Goal: Task Accomplishment & Management: Use online tool/utility

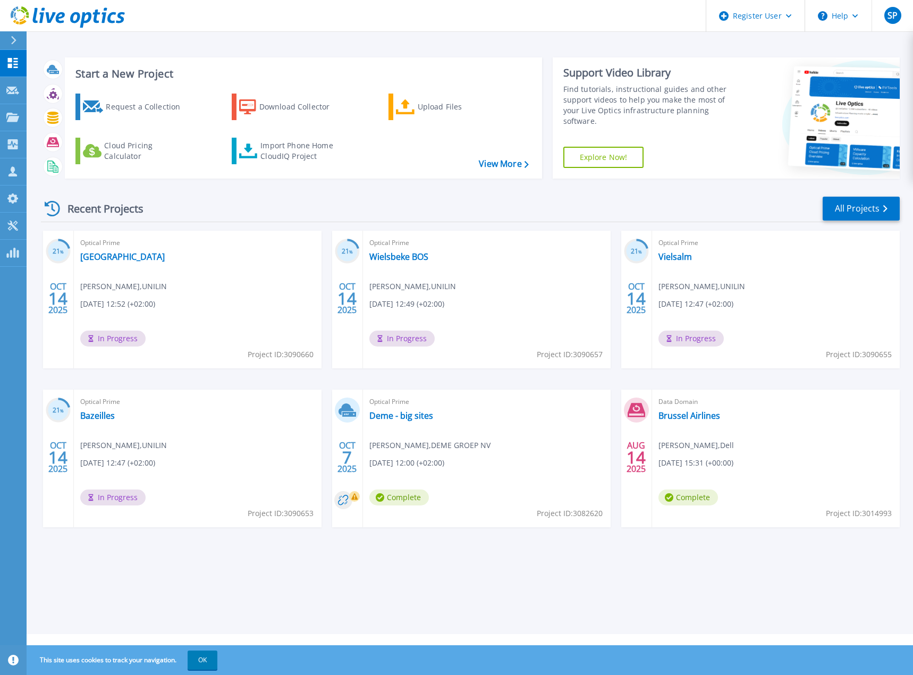
drag, startPoint x: 359, startPoint y: 195, endPoint x: 365, endPoint y: 193, distance: 6.2
click at [359, 195] on div "Recent Projects All Projects 21 % OCT 14 2025 Optical Prime Kedah Jens Depuydt …" at bounding box center [470, 372] width 859 height 370
click at [433, 111] on div "Upload Files" at bounding box center [460, 106] width 85 height 21
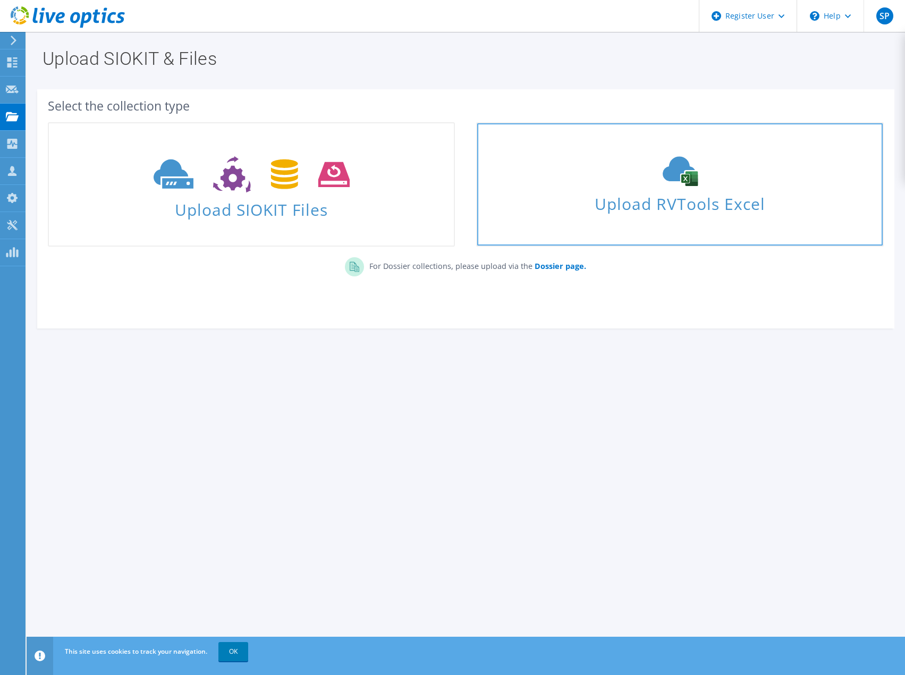
click at [706, 200] on span "Upload RVTools Excel" at bounding box center [679, 201] width 405 height 23
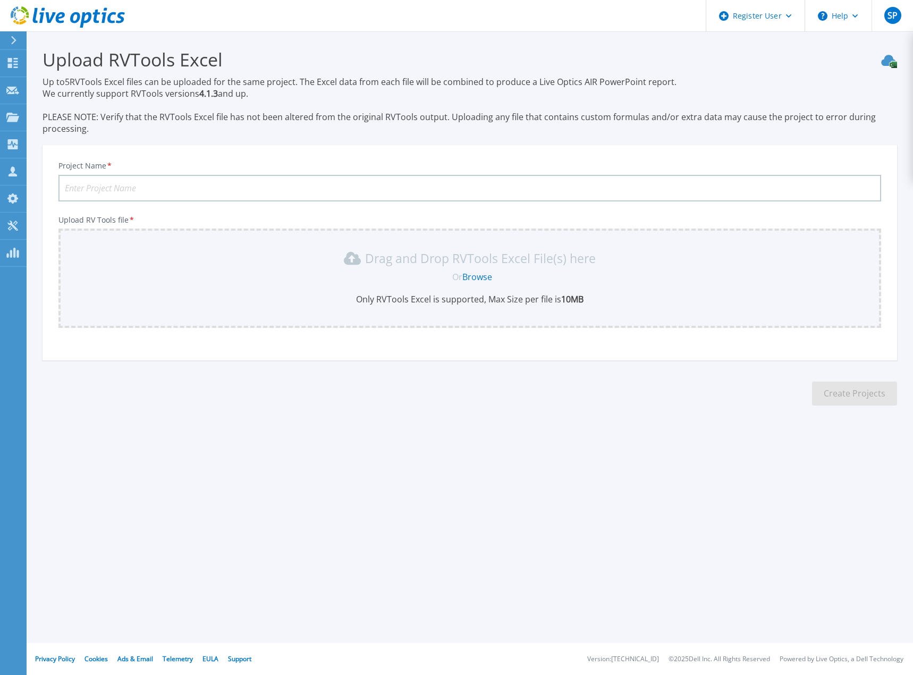
click at [475, 278] on link "Browse" at bounding box center [477, 277] width 30 height 12
click at [487, 282] on link "Browse" at bounding box center [477, 277] width 30 height 12
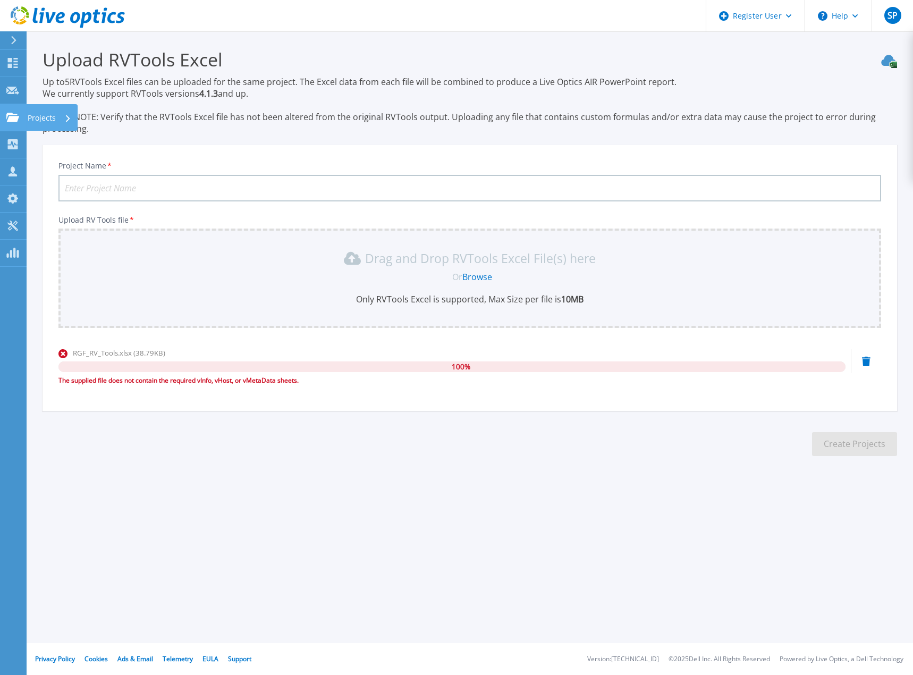
click at [20, 113] on link "Projects Projects" at bounding box center [13, 117] width 27 height 27
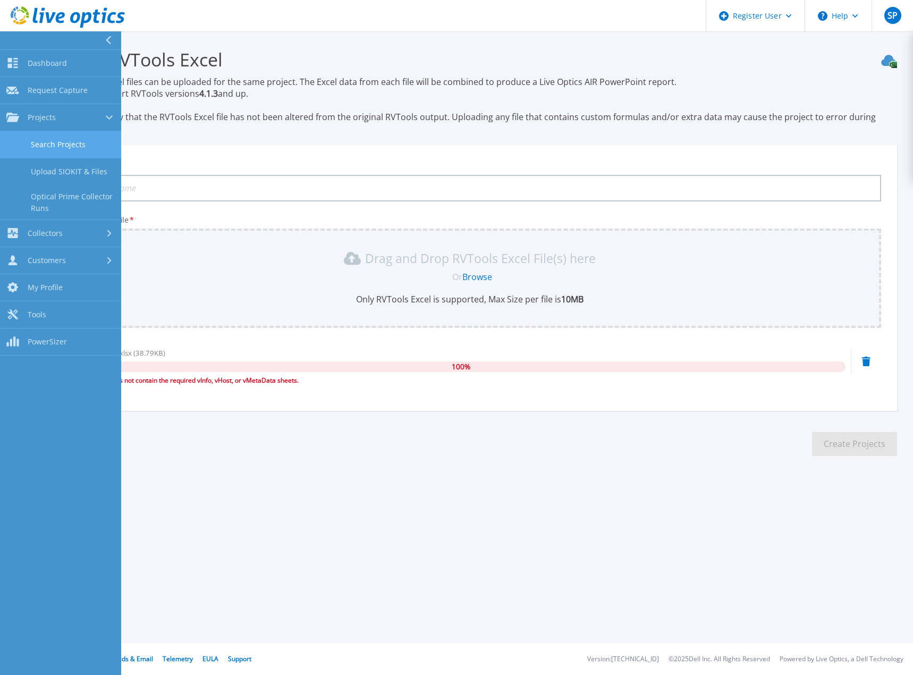
click at [67, 147] on link "Search Projects" at bounding box center [60, 144] width 121 height 27
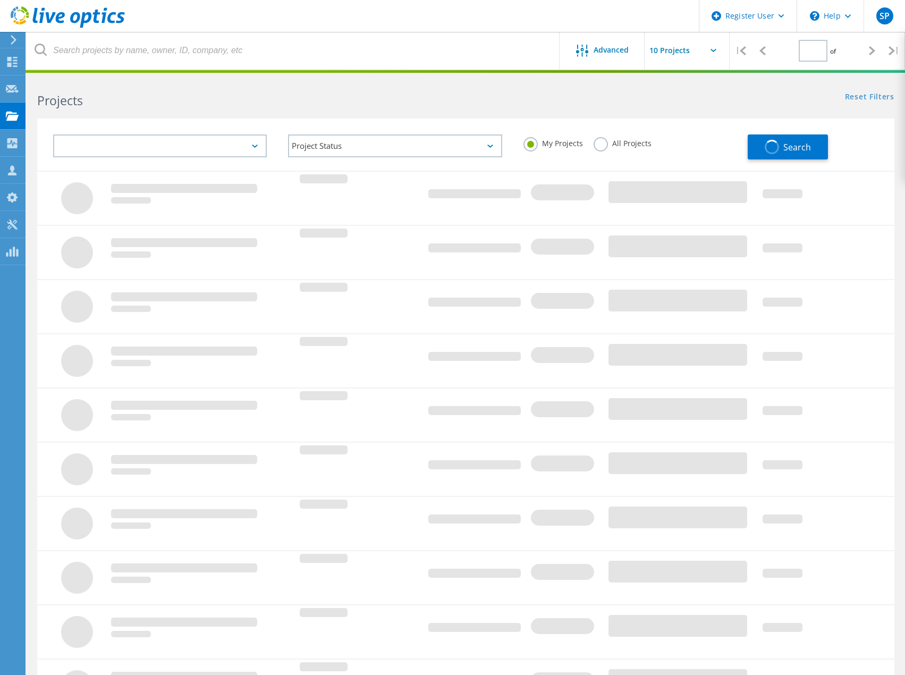
type input "1"
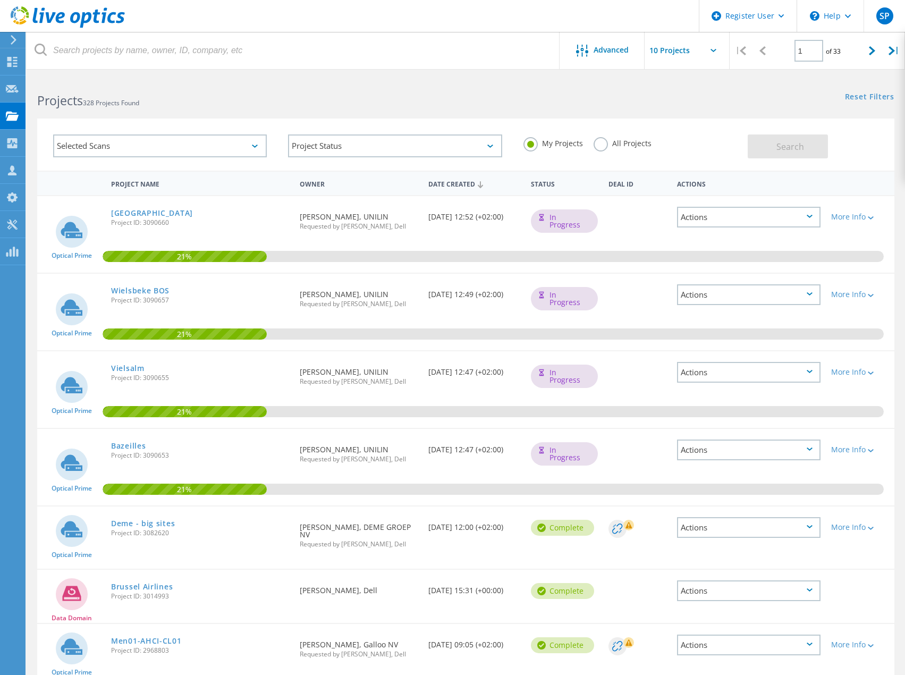
click at [602, 143] on label "All Projects" at bounding box center [623, 142] width 58 height 10
click at [0, 0] on input "All Projects" at bounding box center [0, 0] width 0 height 0
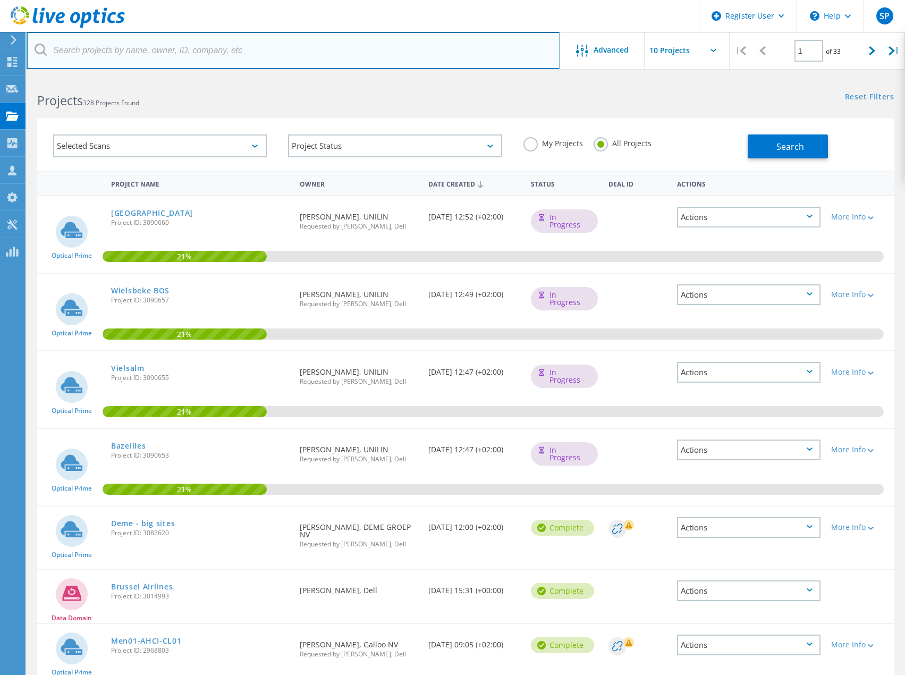
click at [176, 54] on input "text" at bounding box center [294, 50] width 534 height 37
type input "rv tool"
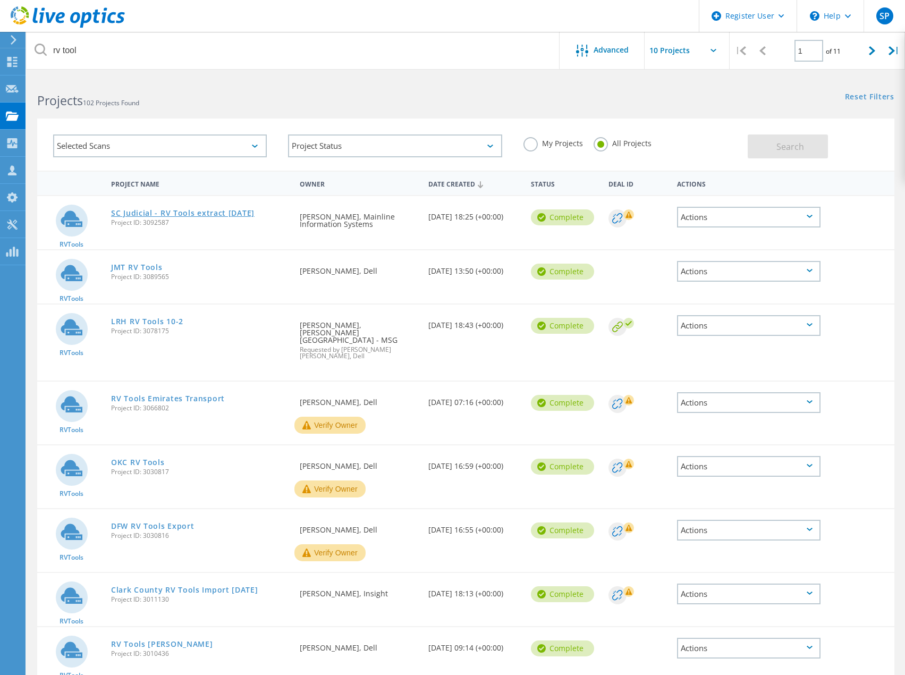
click at [195, 214] on link "SC Judicial - RV Tools extract Oct 2025" at bounding box center [182, 212] width 143 height 7
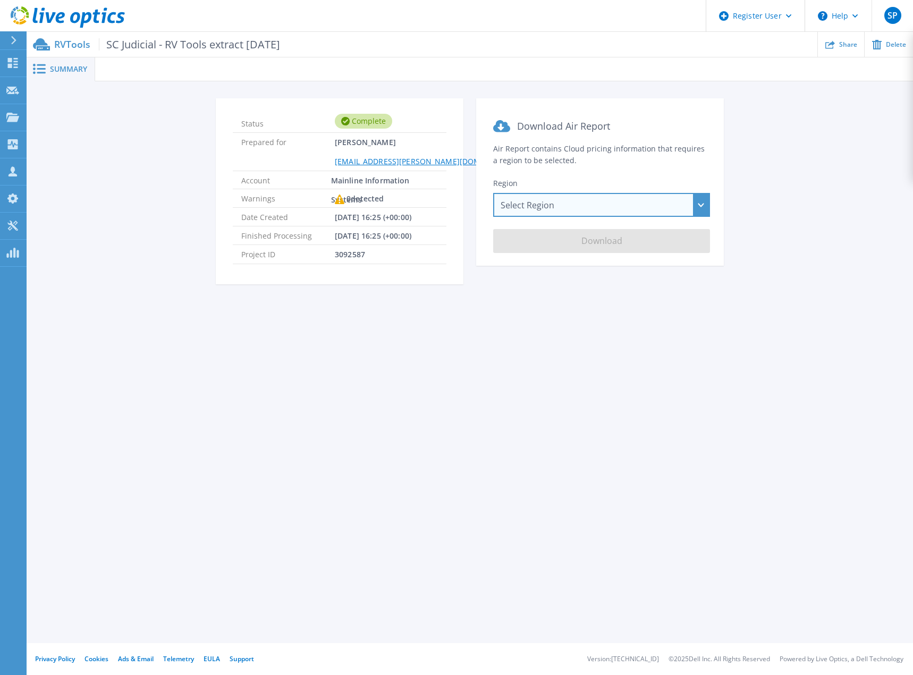
click at [700, 201] on div "Select Region Asia Pacific (Hong Kong) Asia Pacific (Mumbai) Asia Pacific (Seou…" at bounding box center [601, 205] width 217 height 24
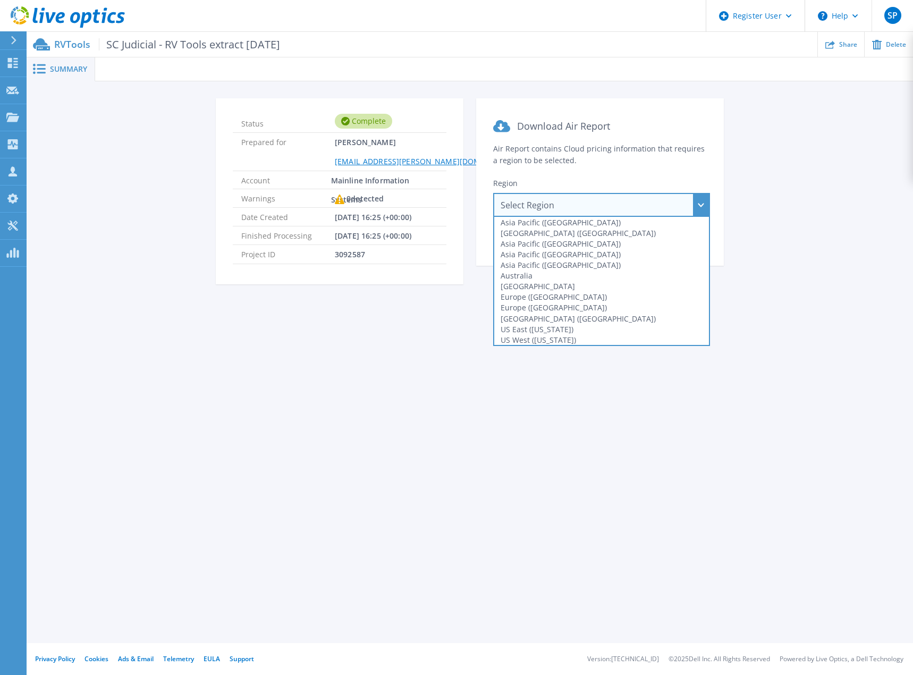
click at [550, 303] on div "Europe (London)" at bounding box center [601, 307] width 215 height 11
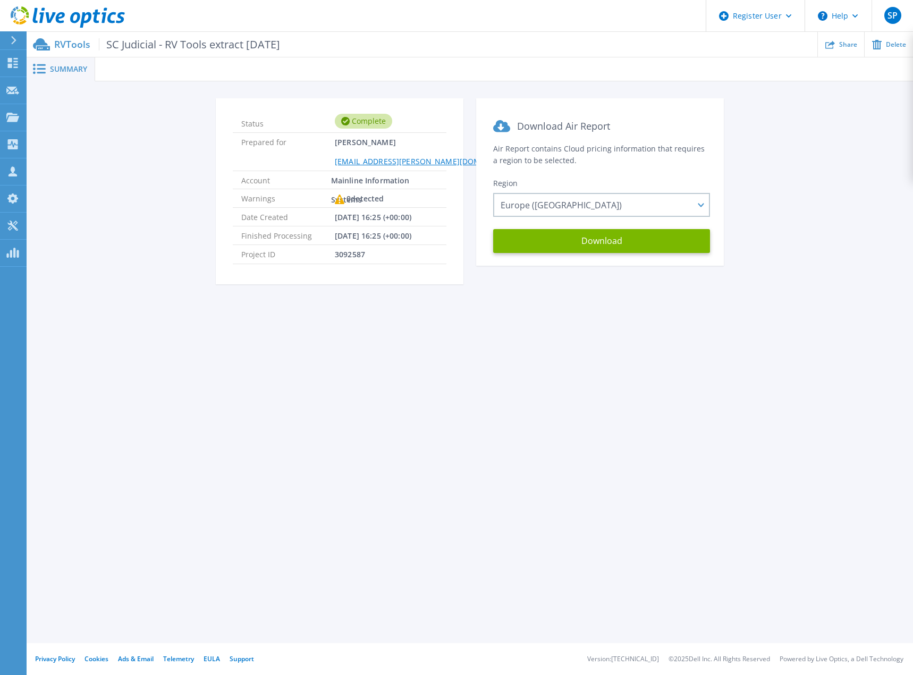
click at [562, 258] on section "Download Air Report Air Report contains Cloud pricing information that requires…" at bounding box center [600, 181] width 248 height 167
click at [565, 243] on button "Download" at bounding box center [601, 241] width 217 height 24
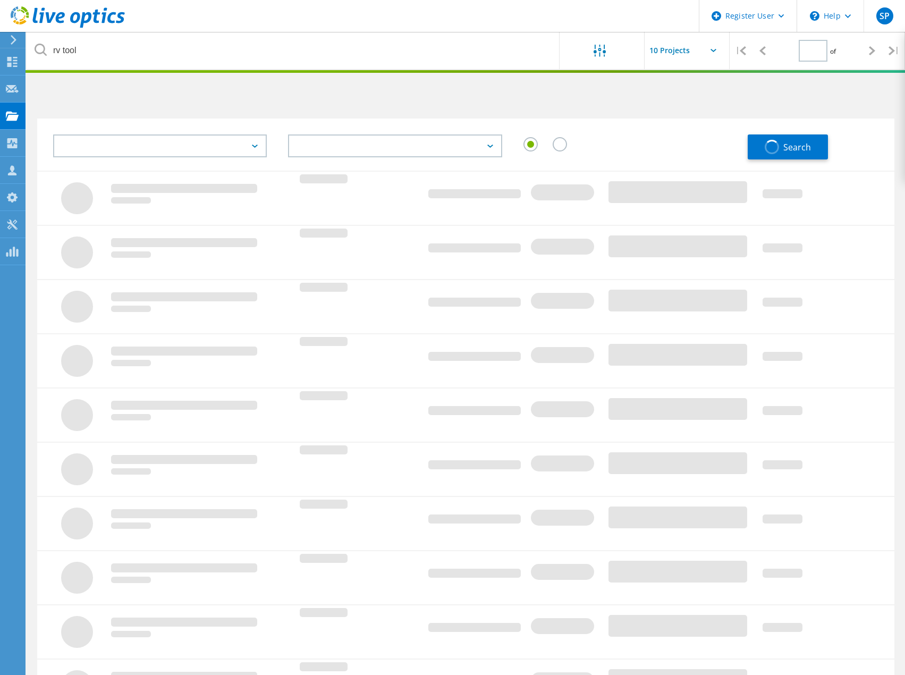
type input "1"
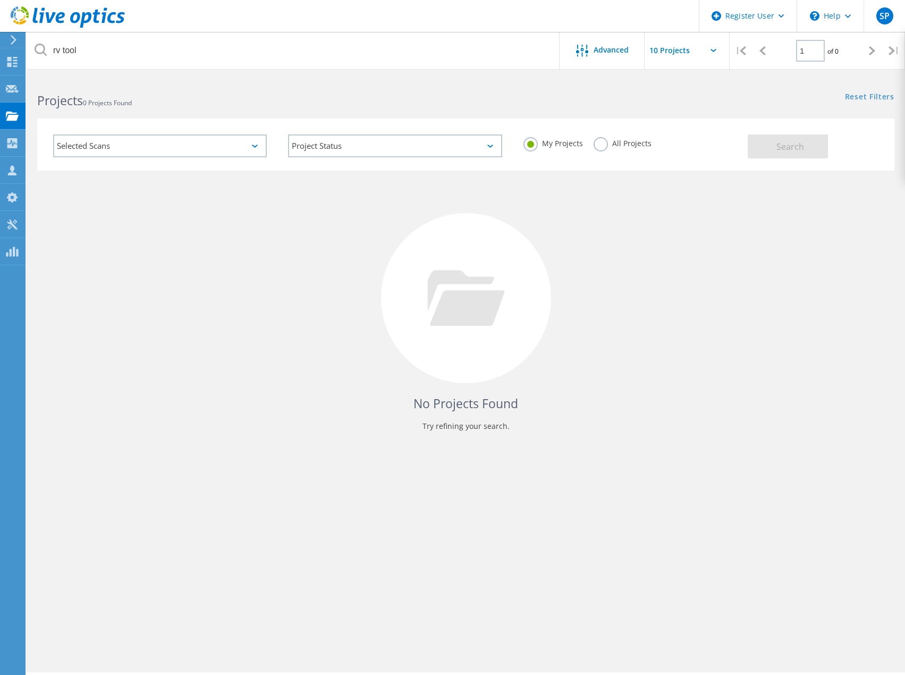
click at [638, 139] on label "All Projects" at bounding box center [623, 142] width 58 height 10
click at [0, 0] on input "All Projects" at bounding box center [0, 0] width 0 height 0
click at [800, 148] on span "Search" at bounding box center [790, 147] width 28 height 12
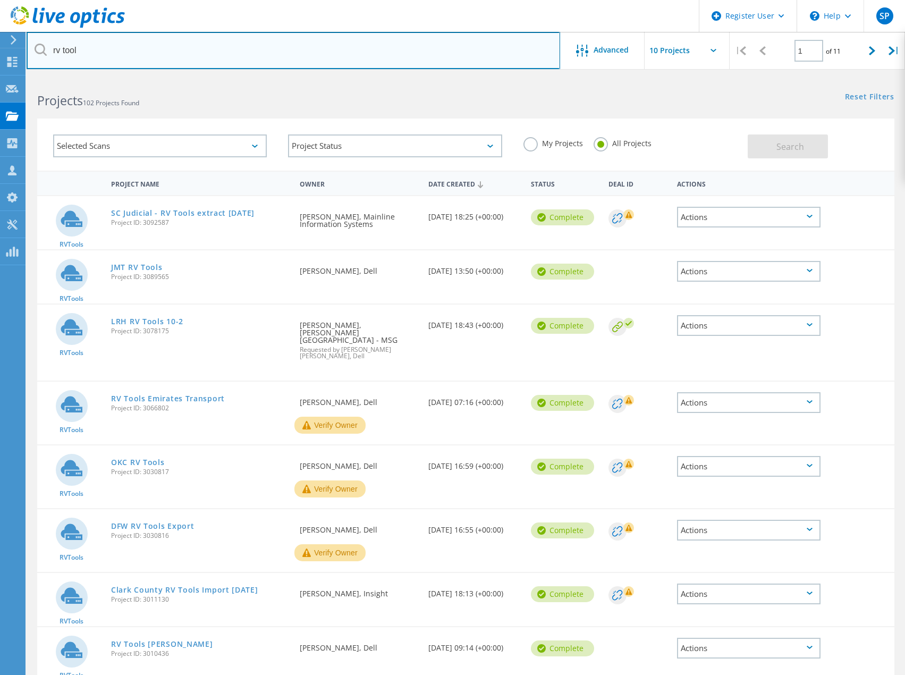
click at [61, 49] on input "rv tool" at bounding box center [294, 50] width 534 height 37
type input "rvtool"
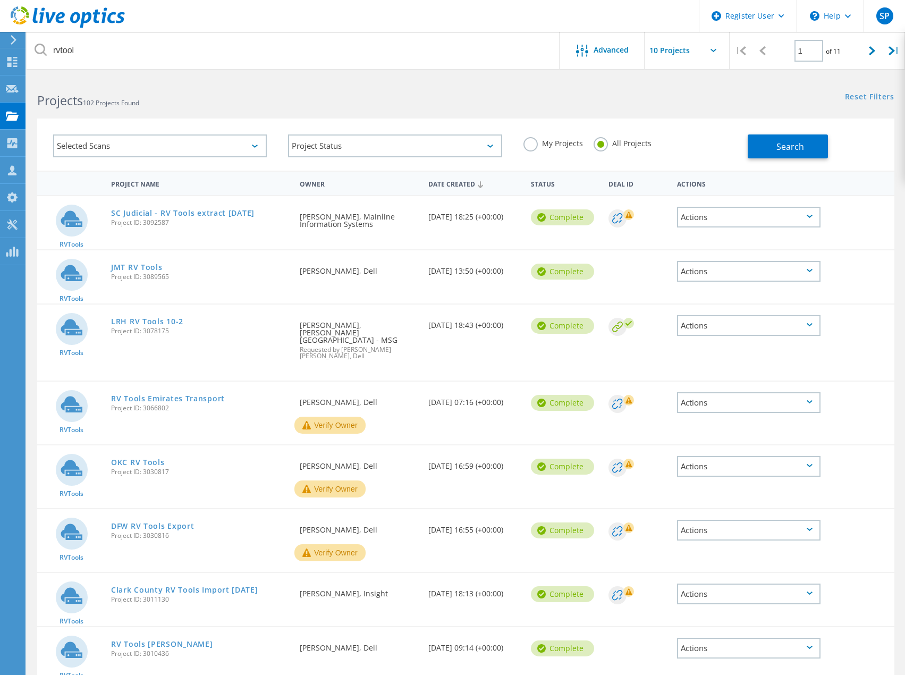
click at [756, 131] on div "Search" at bounding box center [818, 141] width 141 height 35
click at [760, 139] on button "Search" at bounding box center [788, 146] width 80 height 24
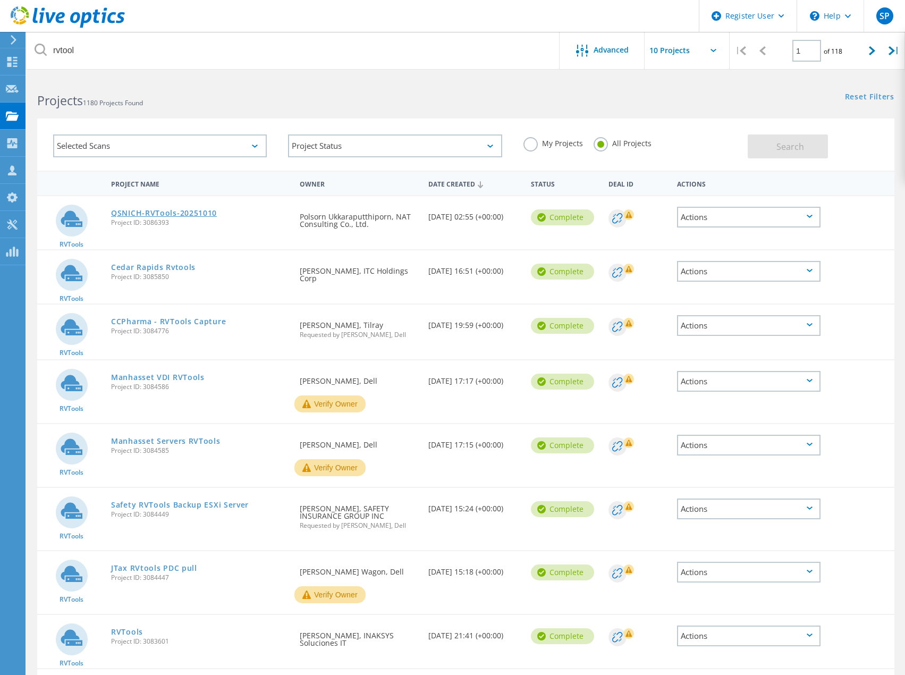
click at [185, 213] on link "QSNICH-RVTools-20251010" at bounding box center [164, 212] width 106 height 7
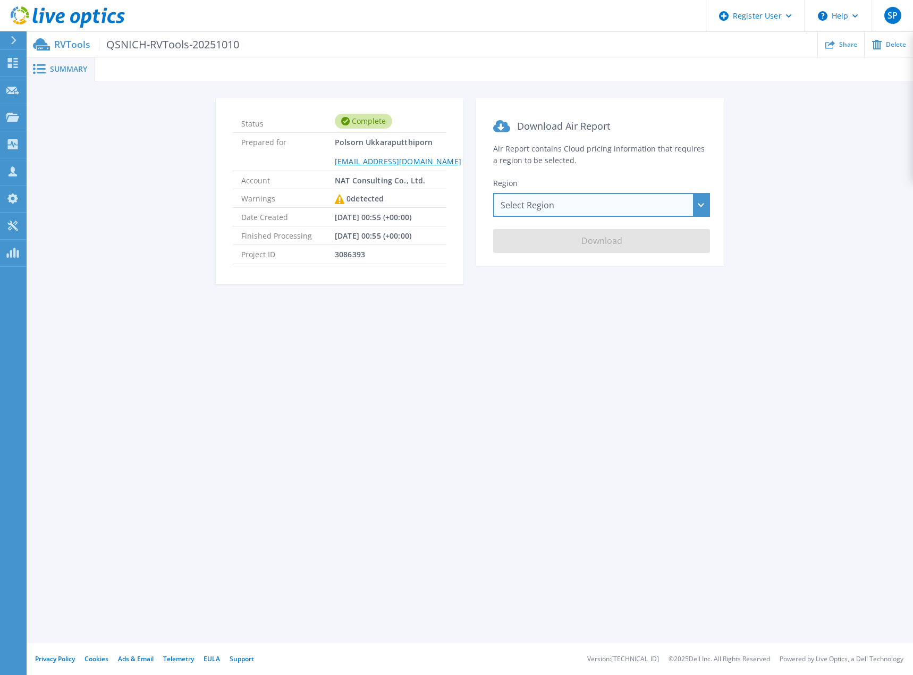
click at [577, 209] on div "Select Region Asia Pacific (Hong Kong) Asia Pacific (Mumbai) Asia Pacific (Seou…" at bounding box center [601, 205] width 217 height 24
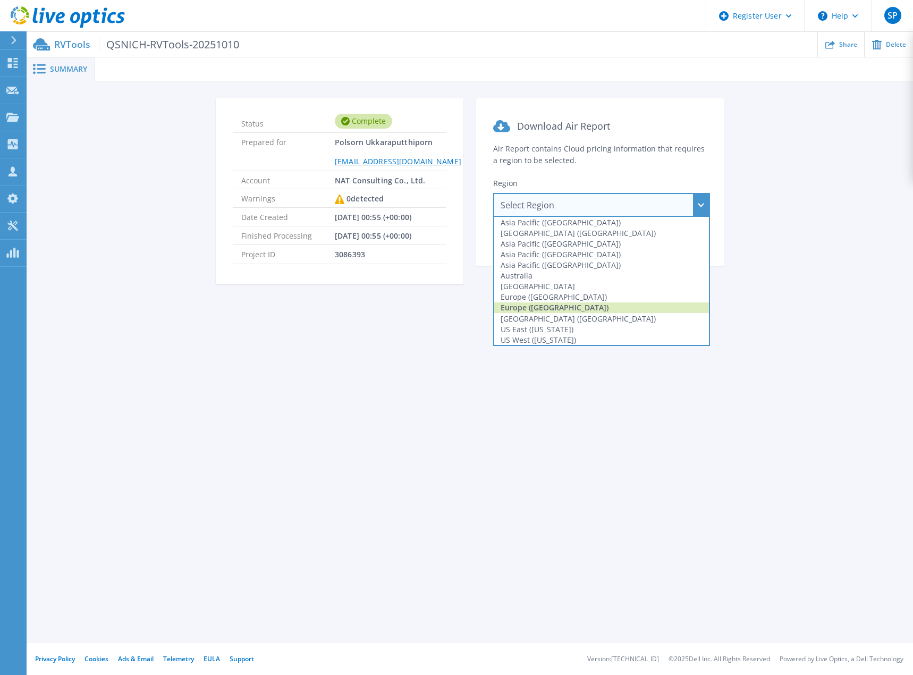
click at [526, 308] on div "Europe (London)" at bounding box center [601, 307] width 215 height 11
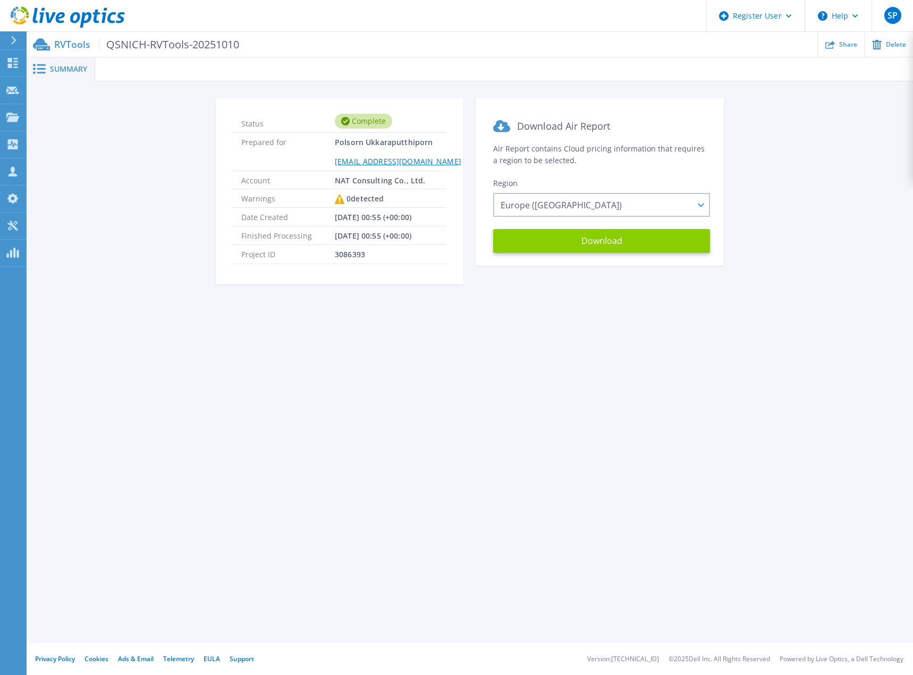
click at [658, 247] on button "Download" at bounding box center [601, 241] width 217 height 24
click at [13, 122] on link "Projects Projects" at bounding box center [13, 117] width 27 height 27
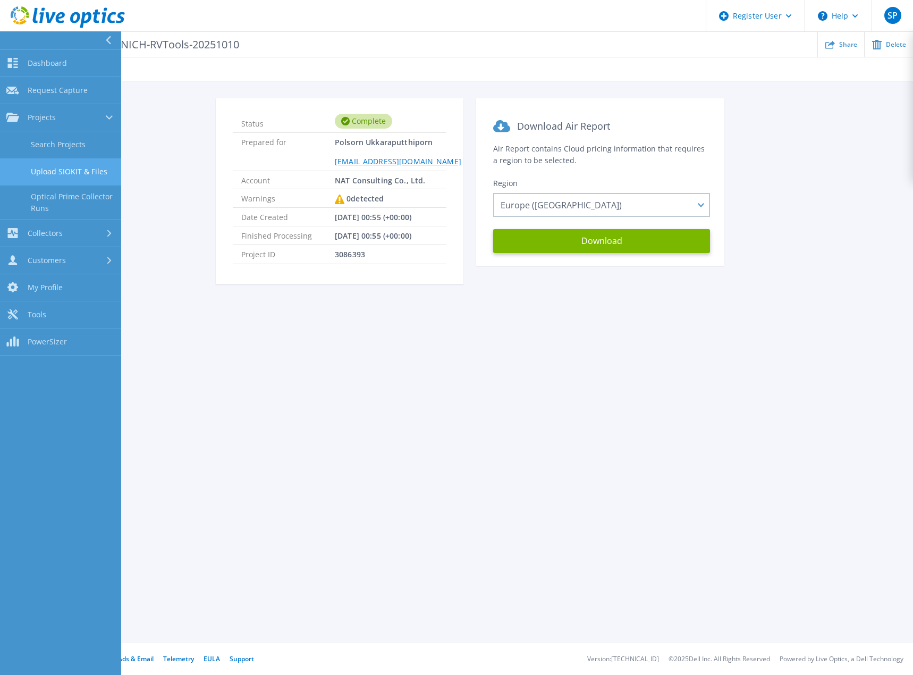
click at [43, 182] on link "Upload SIOKIT & Files" at bounding box center [60, 171] width 121 height 27
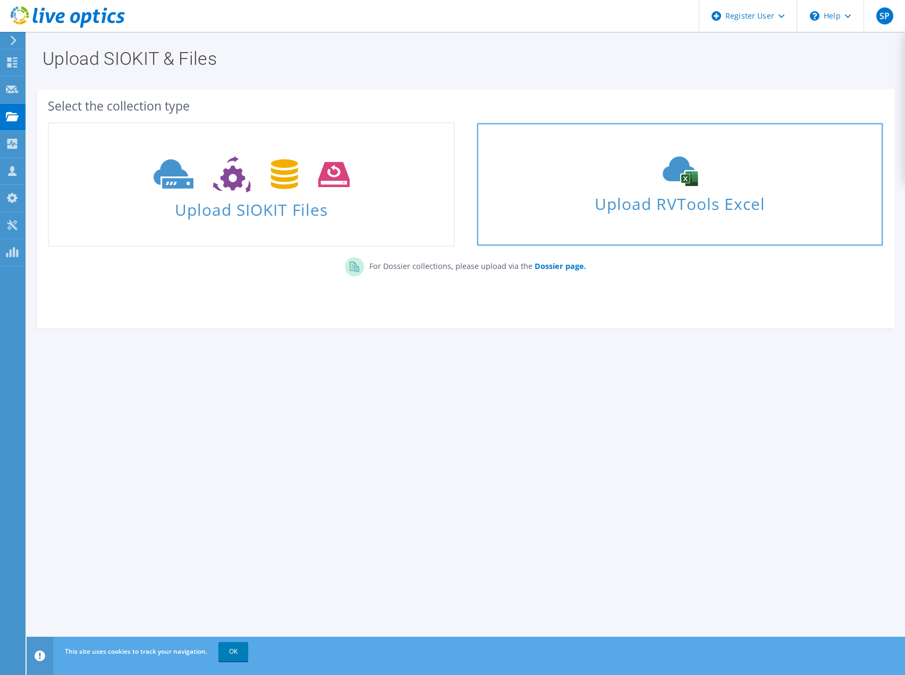
click at [670, 210] on span "Upload RVTools Excel" at bounding box center [679, 201] width 405 height 23
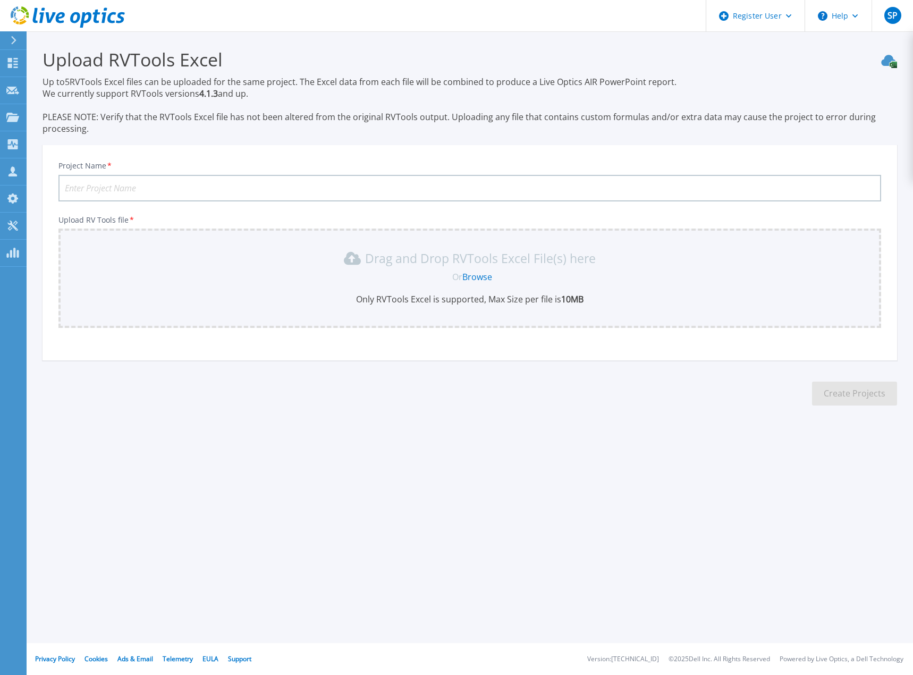
drag, startPoint x: 46, startPoint y: 83, endPoint x: 298, endPoint y: 94, distance: 252.1
click at [298, 94] on section "Upload RVTools Excel Up to 5 RVTools Excel files can be uploaded for the same p…" at bounding box center [470, 230] width 886 height 398
click at [298, 94] on p "Up to 5 RVTools Excel files can be uploaded for the same project. The Excel dat…" at bounding box center [470, 105] width 855 height 58
click at [485, 283] on div "Drag and Drop RVTools Excel File(s) here Or Browse Only RVTools Excel is suppor…" at bounding box center [470, 277] width 810 height 55
click at [485, 275] on link "Browse" at bounding box center [477, 277] width 30 height 12
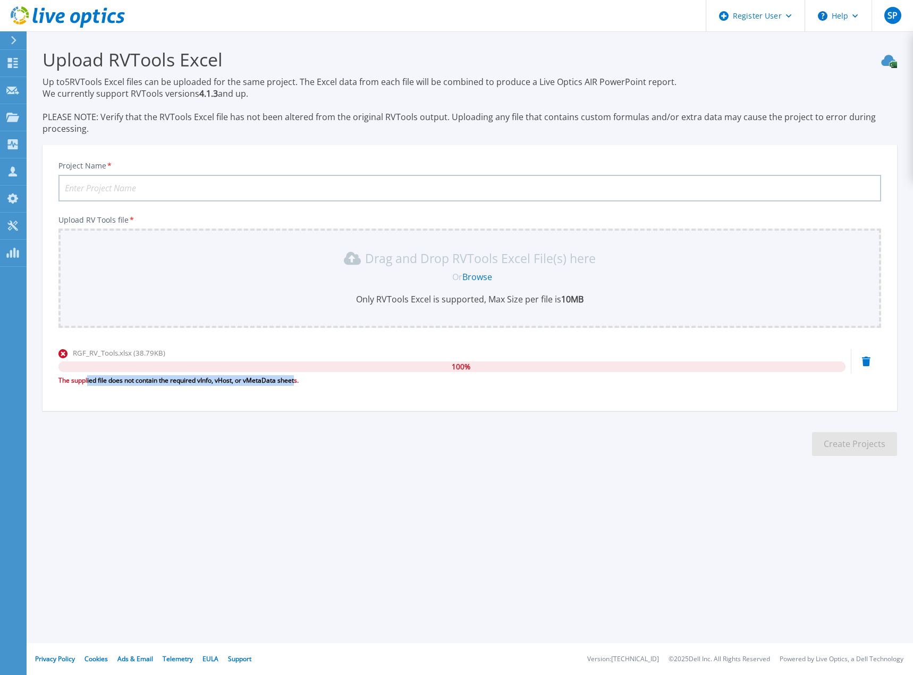
drag, startPoint x: 88, startPoint y: 384, endPoint x: 297, endPoint y: 380, distance: 208.4
click at [297, 380] on div "The supplied file does not contain the required vInfo, vHost, or vMetaData shee…" at bounding box center [451, 380] width 787 height 11
drag, startPoint x: 295, startPoint y: 379, endPoint x: 238, endPoint y: 382, distance: 56.9
click at [238, 382] on div "The supplied file does not contain the required vInfo, vHost, or vMetaData shee…" at bounding box center [451, 380] width 787 height 11
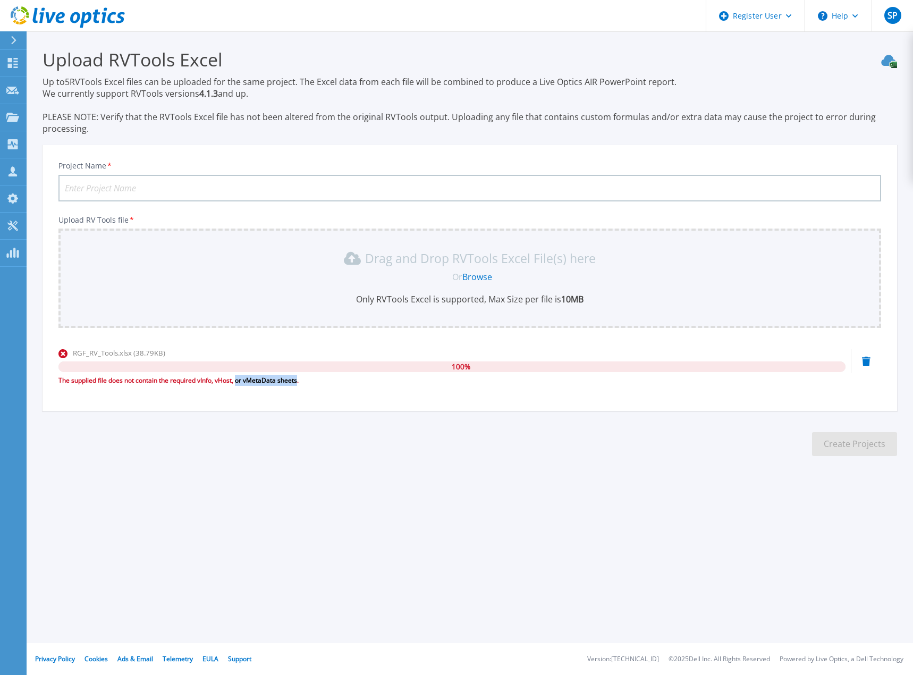
click at [238, 382] on div "The supplied file does not contain the required vInfo, vHost, or vMetaData shee…" at bounding box center [451, 380] width 787 height 11
drag, startPoint x: 221, startPoint y: 380, endPoint x: 317, endPoint y: 386, distance: 96.4
click at [317, 386] on div "RGF_RV_Tools.xlsx (38.79KB) 100 % The supplied file does not contain the requir…" at bounding box center [451, 370] width 787 height 45
drag, startPoint x: 302, startPoint y: 382, endPoint x: 63, endPoint y: 386, distance: 239.7
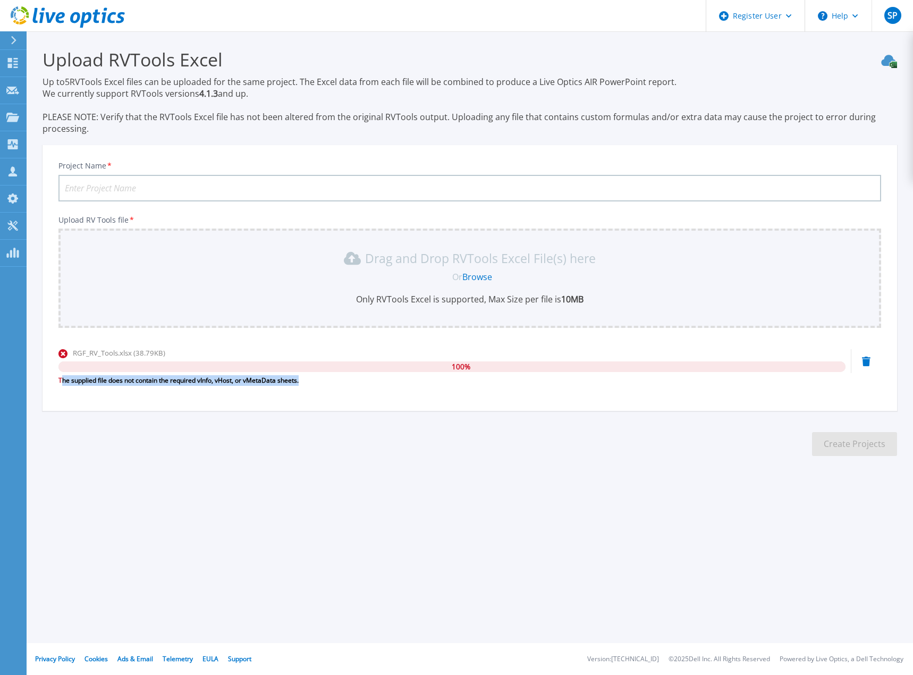
click at [63, 386] on div "The supplied file does not contain the required vInfo, vHost, or vMetaData shee…" at bounding box center [451, 380] width 787 height 11
drag, startPoint x: 60, startPoint y: 386, endPoint x: 343, endPoint y: 384, distance: 283.3
click at [346, 385] on div "The supplied file does not contain the required vInfo, vHost, or vMetaData shee…" at bounding box center [451, 380] width 787 height 11
drag, startPoint x: 330, startPoint y: 381, endPoint x: 317, endPoint y: 379, distance: 13.4
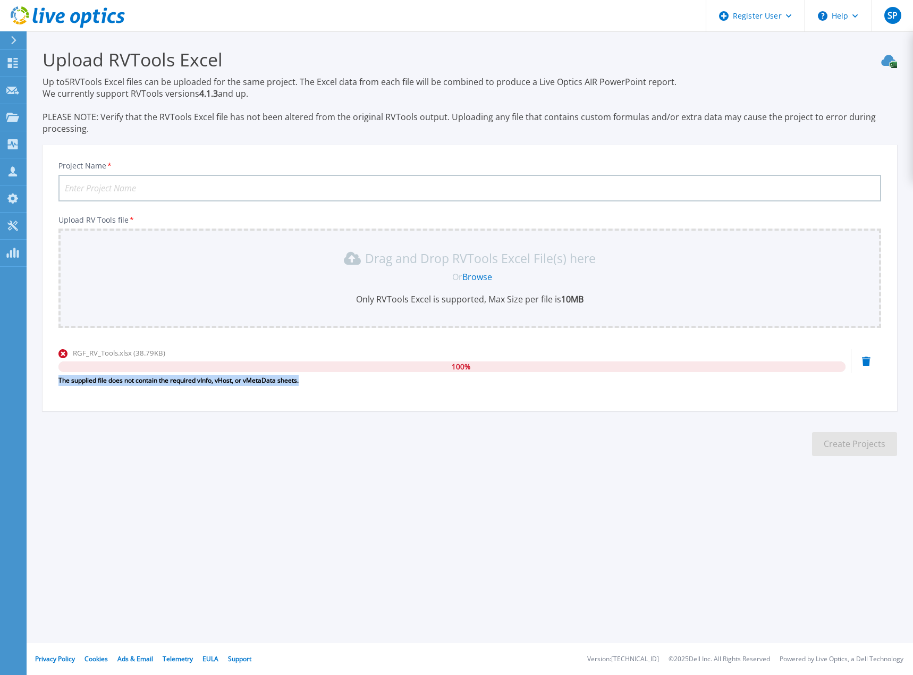
click at [329, 381] on div "The supplied file does not contain the required vInfo, vHost, or vMetaData shee…" at bounding box center [451, 380] width 787 height 11
click at [151, 382] on div "The supplied file does not contain the required vInfo, vHost, or vMetaData shee…" at bounding box center [451, 380] width 787 height 11
drag, startPoint x: 151, startPoint y: 381, endPoint x: 368, endPoint y: 381, distance: 216.3
click at [368, 381] on div "The supplied file does not contain the required vInfo, vHost, or vMetaData shee…" at bounding box center [451, 380] width 787 height 11
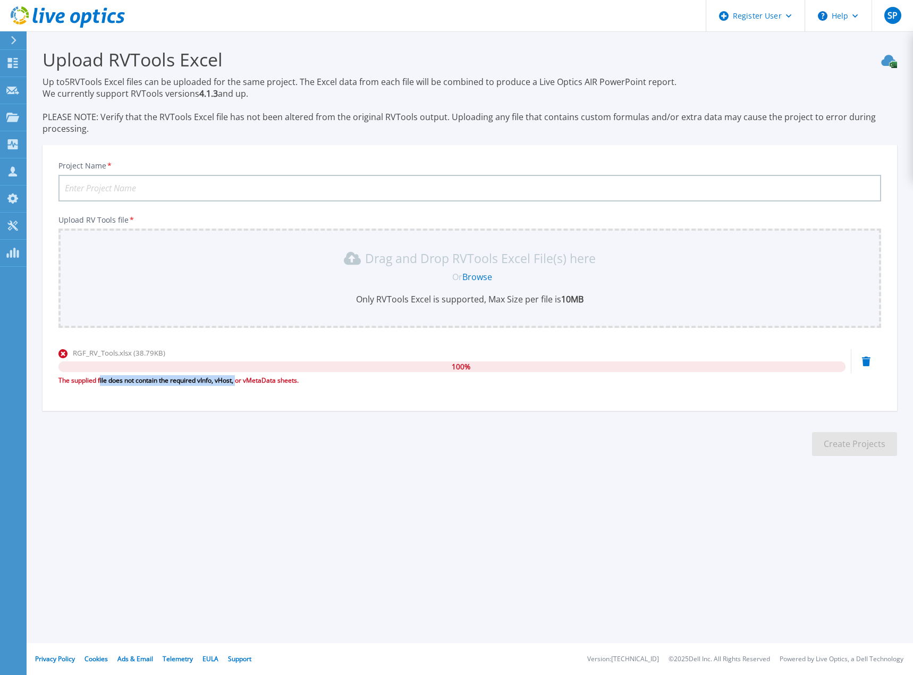
click at [239, 379] on div "The supplied file does not contain the required vInfo, vHost, or vMetaData shee…" at bounding box center [451, 380] width 787 height 11
drag, startPoint x: 319, startPoint y: 376, endPoint x: 70, endPoint y: 383, distance: 249.9
click at [70, 383] on div "The supplied file does not contain the required vInfo, vHost, or vMetaData shee…" at bounding box center [451, 380] width 787 height 11
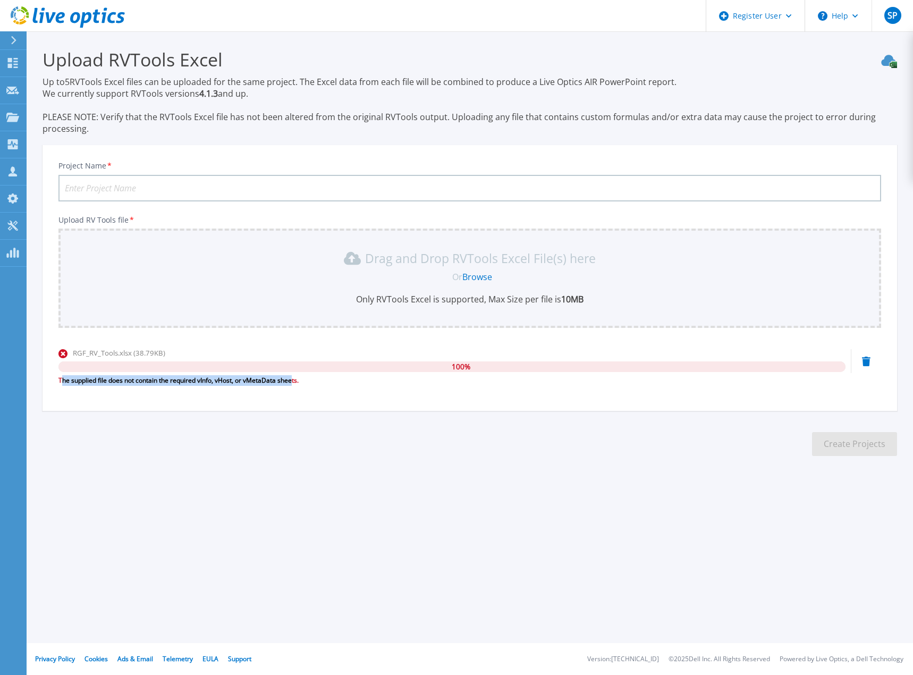
drag, startPoint x: 61, startPoint y: 384, endPoint x: 302, endPoint y: 394, distance: 241.5
click at [302, 394] on div "Project Name * Upload RV Tools file * Drag and Drop RVTools Excel File(s) here …" at bounding box center [470, 281] width 855 height 259
drag, startPoint x: 295, startPoint y: 354, endPoint x: 102, endPoint y: 353, distance: 194.0
click at [102, 353] on div "Upload RV Tools file * Drag and Drop RVTools Excel File(s) here Or Browse Only …" at bounding box center [469, 304] width 823 height 177
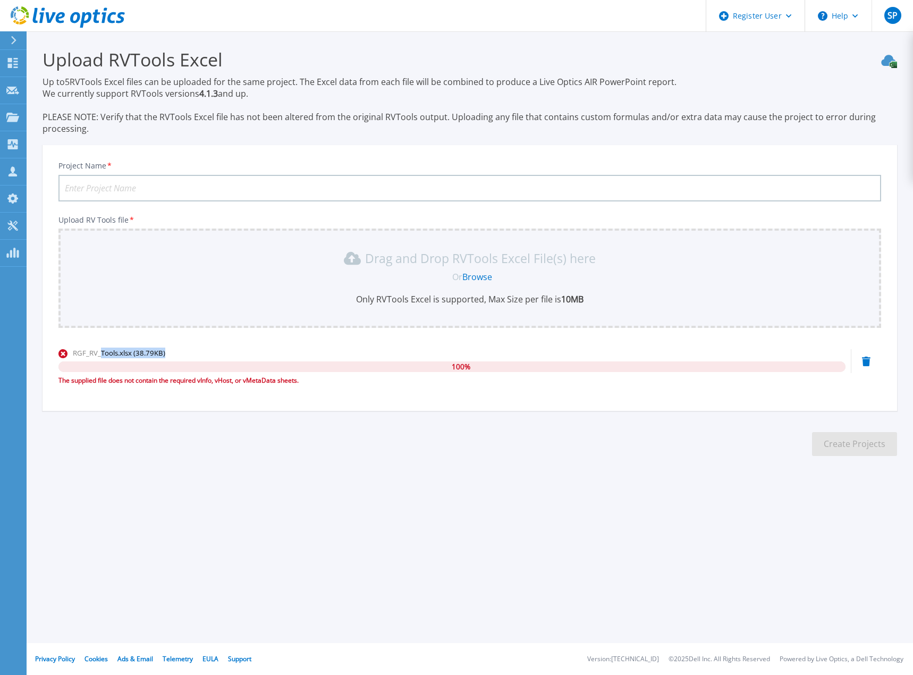
click at [102, 353] on span "RGF_RV_Tools.xlsx (38.79KB)" at bounding box center [119, 353] width 92 height 10
